Goal: Task Accomplishment & Management: Manage account settings

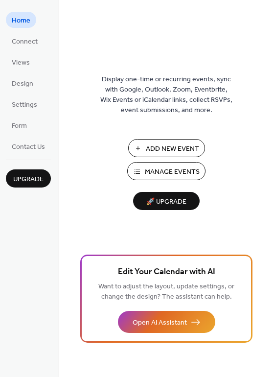
click at [182, 172] on span "Manage Events" at bounding box center [172, 172] width 55 height 10
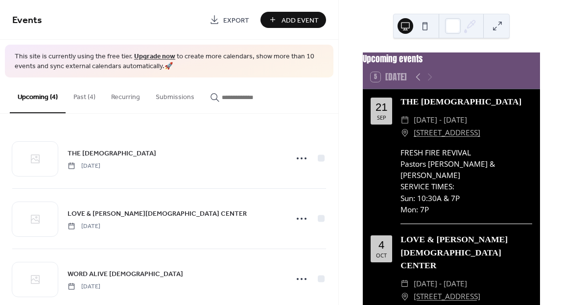
click at [84, 96] on button "Past (4)" at bounding box center [85, 94] width 38 height 35
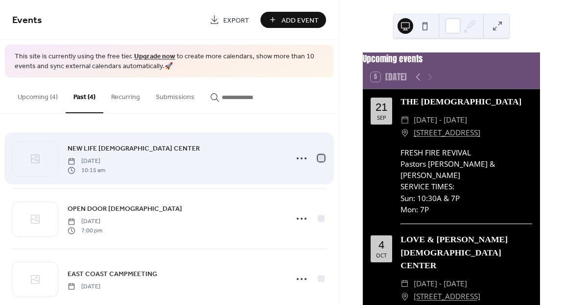
click at [319, 157] on div at bounding box center [321, 158] width 7 height 7
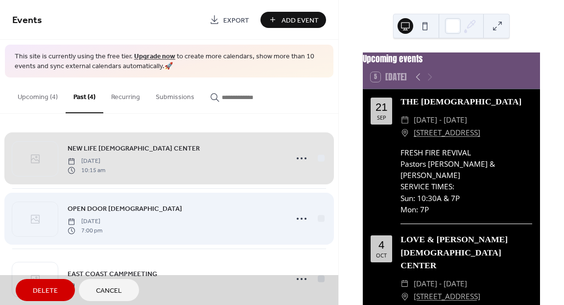
click at [319, 216] on div "OPEN DOOR [DEMOGRAPHIC_DATA] [DATE] 7:00 pm" at bounding box center [169, 218] width 314 height 60
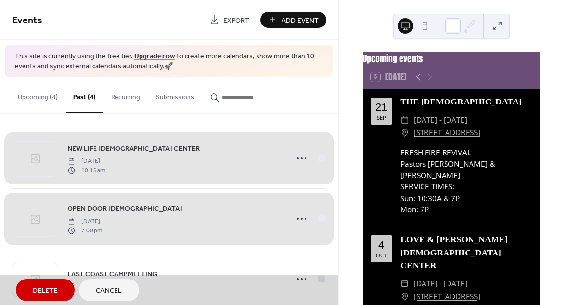
scroll to position [79, 0]
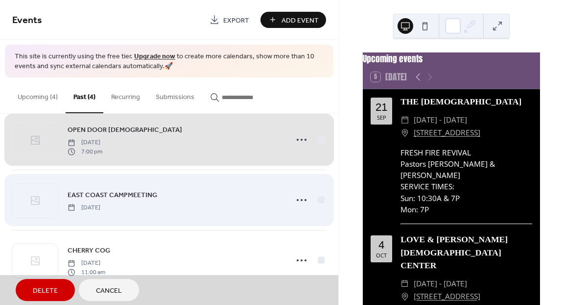
click at [319, 200] on div "EAST COAST CAMPMEETING [DATE]" at bounding box center [169, 199] width 314 height 60
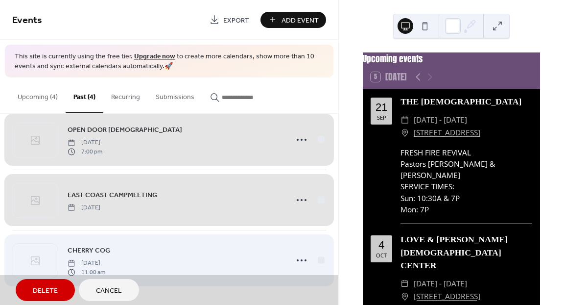
click at [319, 259] on div "CHERRY COG [DATE] 11:00 am" at bounding box center [169, 260] width 314 height 60
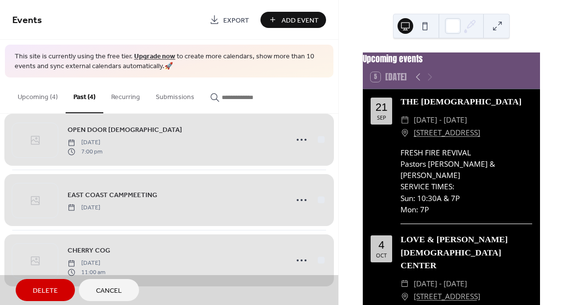
click at [42, 288] on span "Delete" at bounding box center [45, 291] width 25 height 10
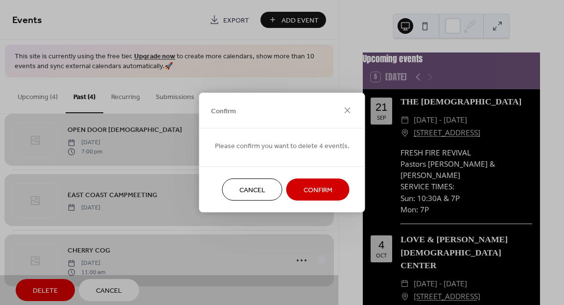
click at [304, 191] on span "Confirm" at bounding box center [318, 190] width 29 height 10
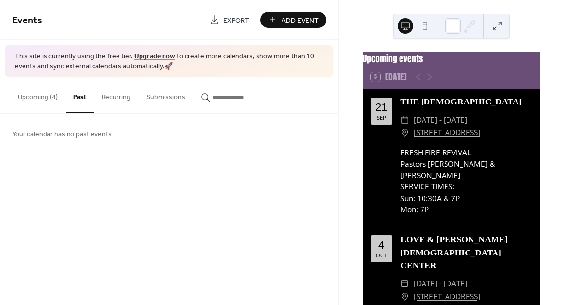
scroll to position [0, 0]
click at [40, 98] on button "Upcoming (4)" at bounding box center [38, 94] width 56 height 35
